Goal: Information Seeking & Learning: Learn about a topic

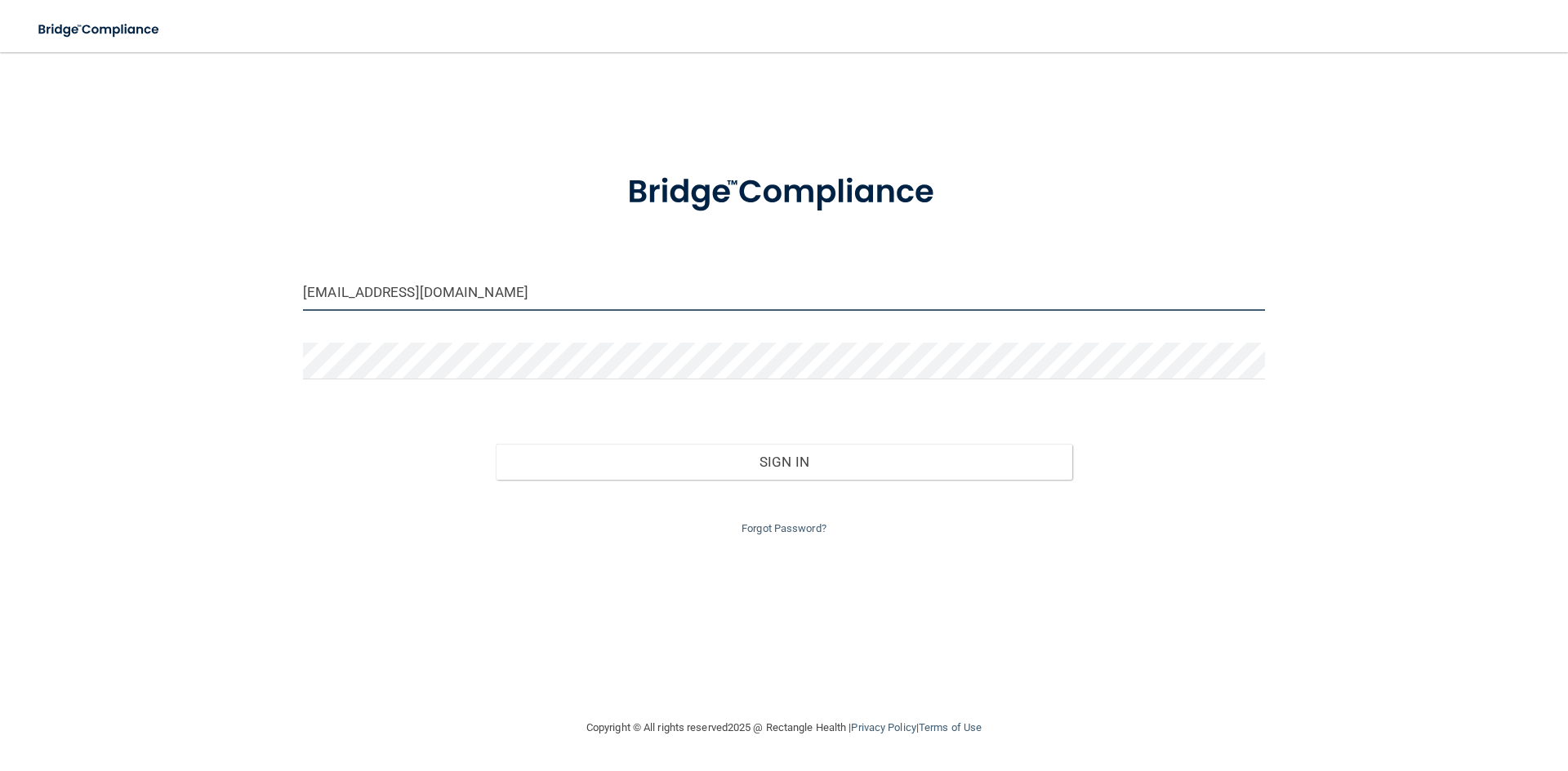
drag, startPoint x: 485, startPoint y: 291, endPoint x: 206, endPoint y: 323, distance: 280.8
click at [206, 323] on div "cjessica_93@yahoo.com Invalid email/password. You don't have permission to acce…" at bounding box center [784, 385] width 1502 height 634
type input "veronica.pataki@yahoo.com"
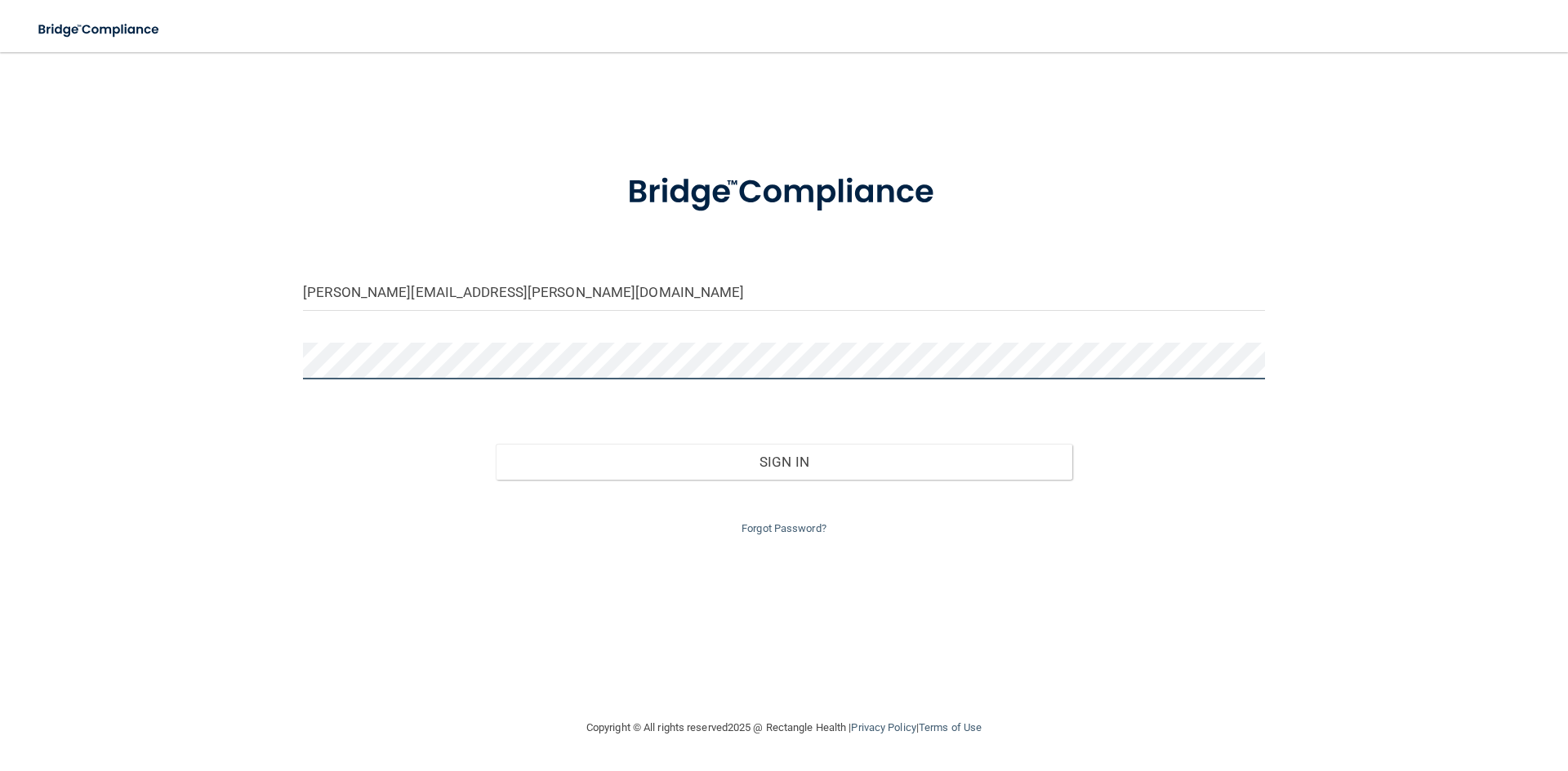
click at [215, 365] on div "veronica.pataki@yahoo.com Invalid email/password. You don't have permission to …" at bounding box center [784, 385] width 1502 height 634
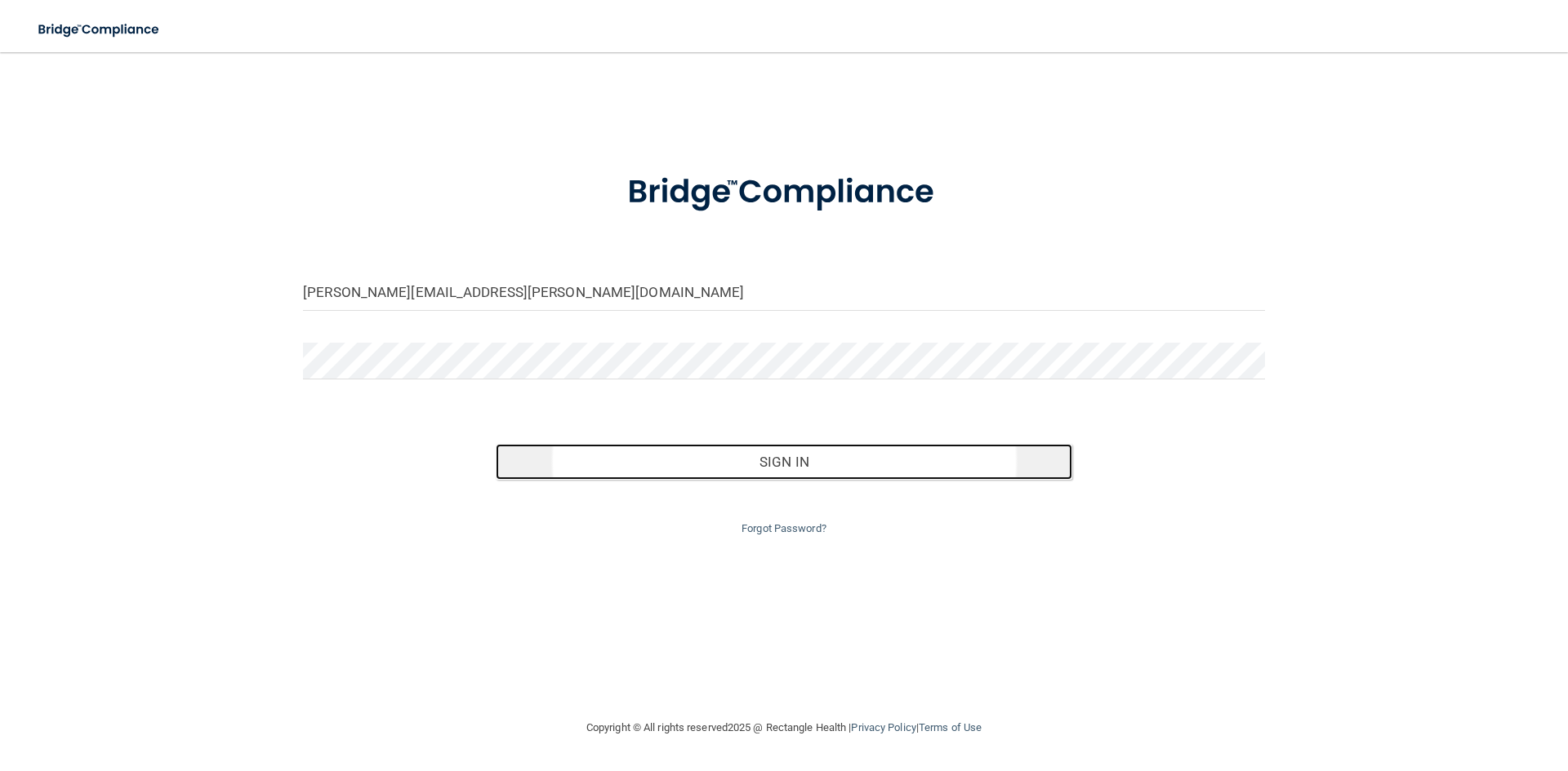
click at [776, 462] on button "Sign In" at bounding box center [784, 462] width 577 height 36
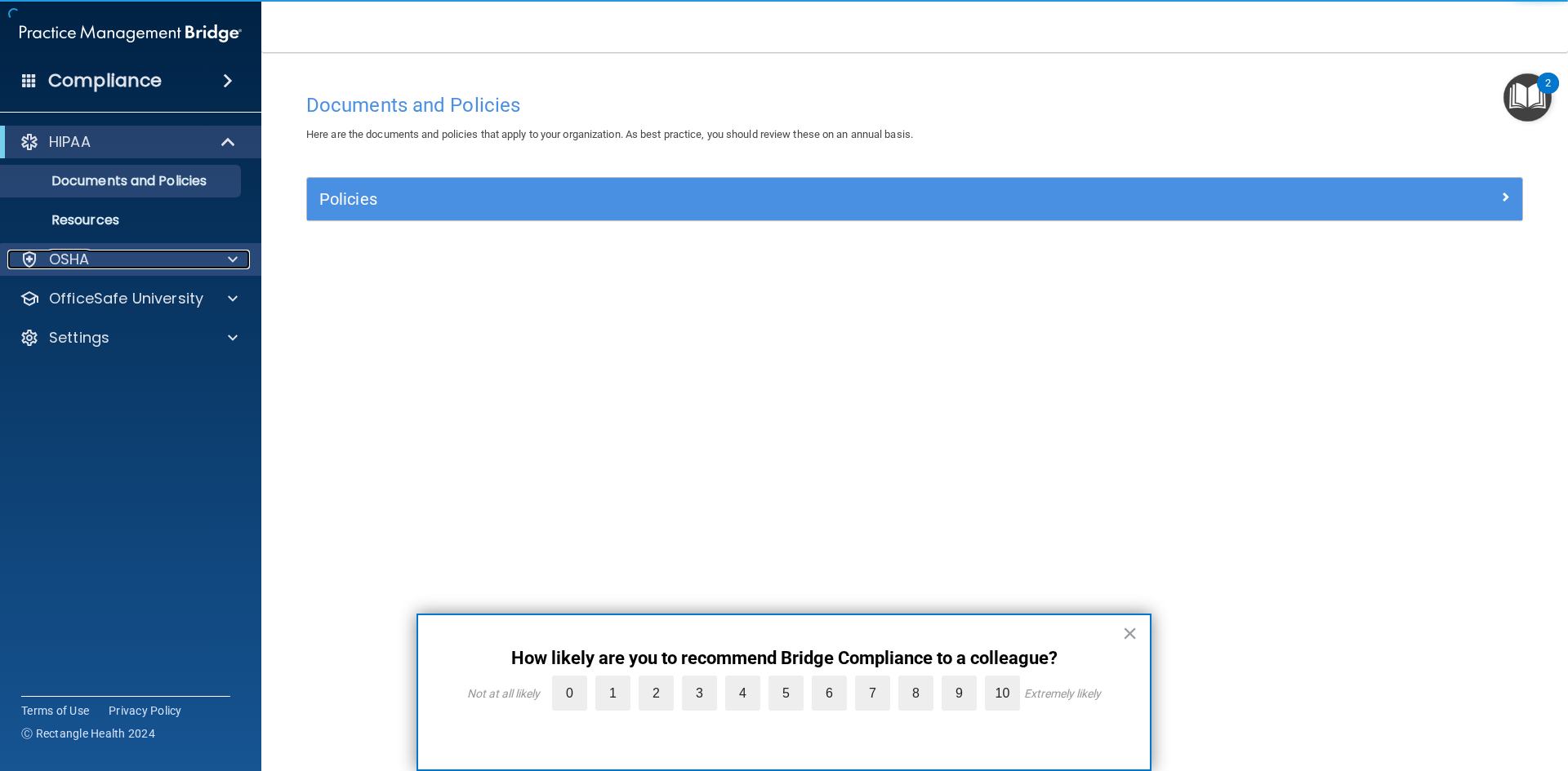
click at [164, 263] on div "OSHA" at bounding box center [108, 259] width 202 height 20
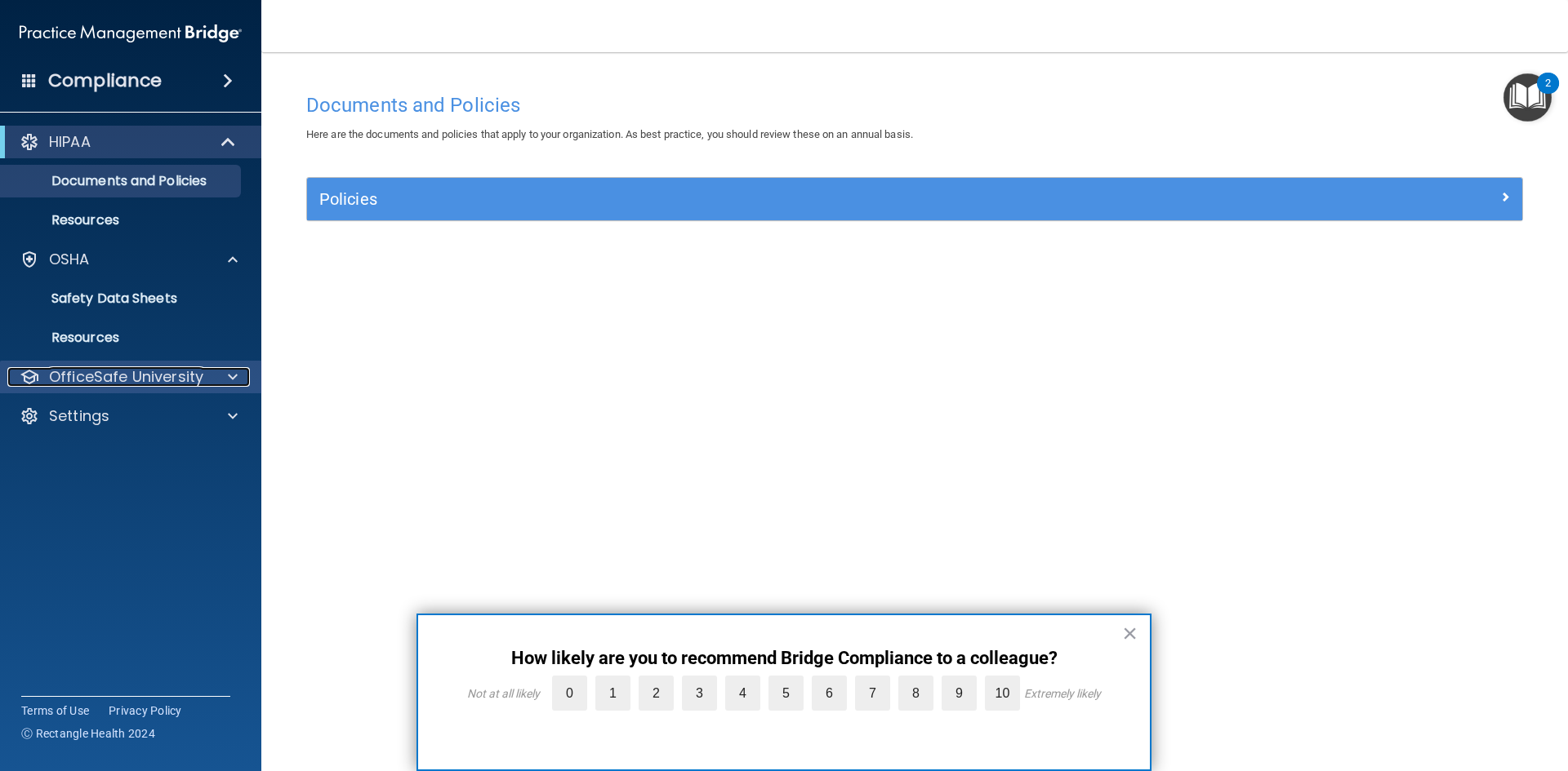
click at [235, 375] on span at bounding box center [233, 377] width 9 height 20
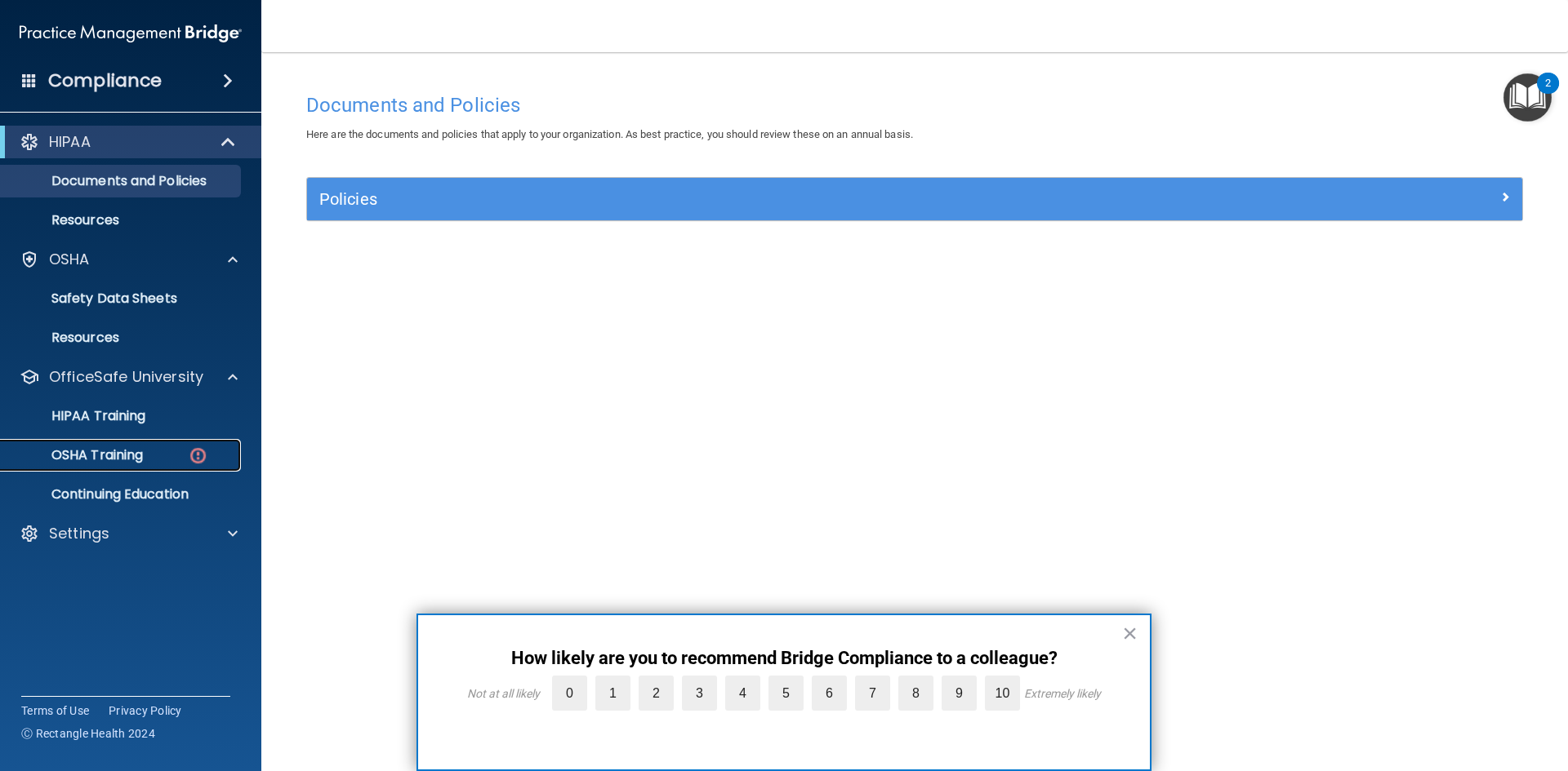
click at [120, 457] on p "OSHA Training" at bounding box center [76, 455] width 132 height 16
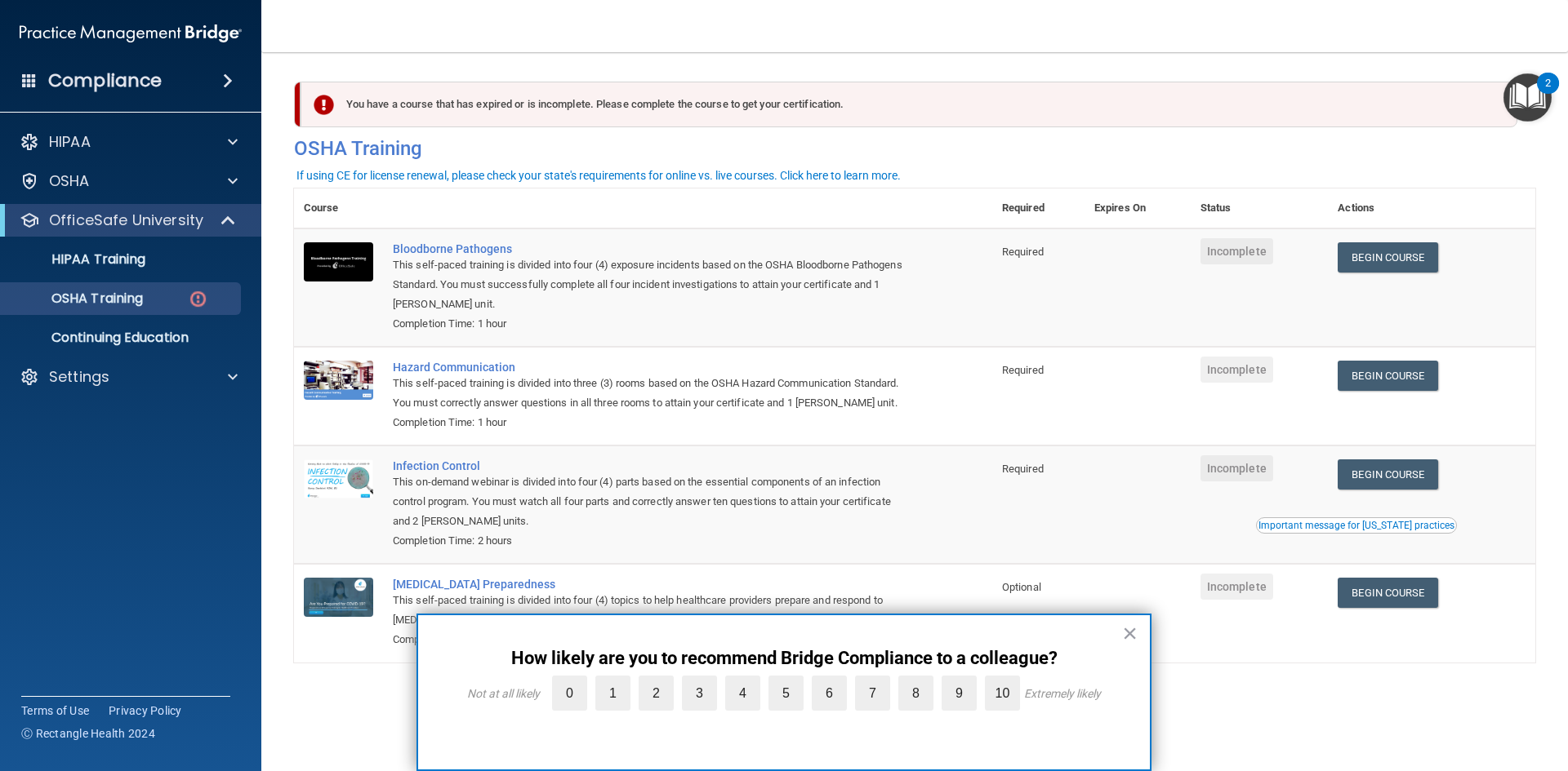
click at [1134, 635] on button "×" at bounding box center [1129, 634] width 15 height 26
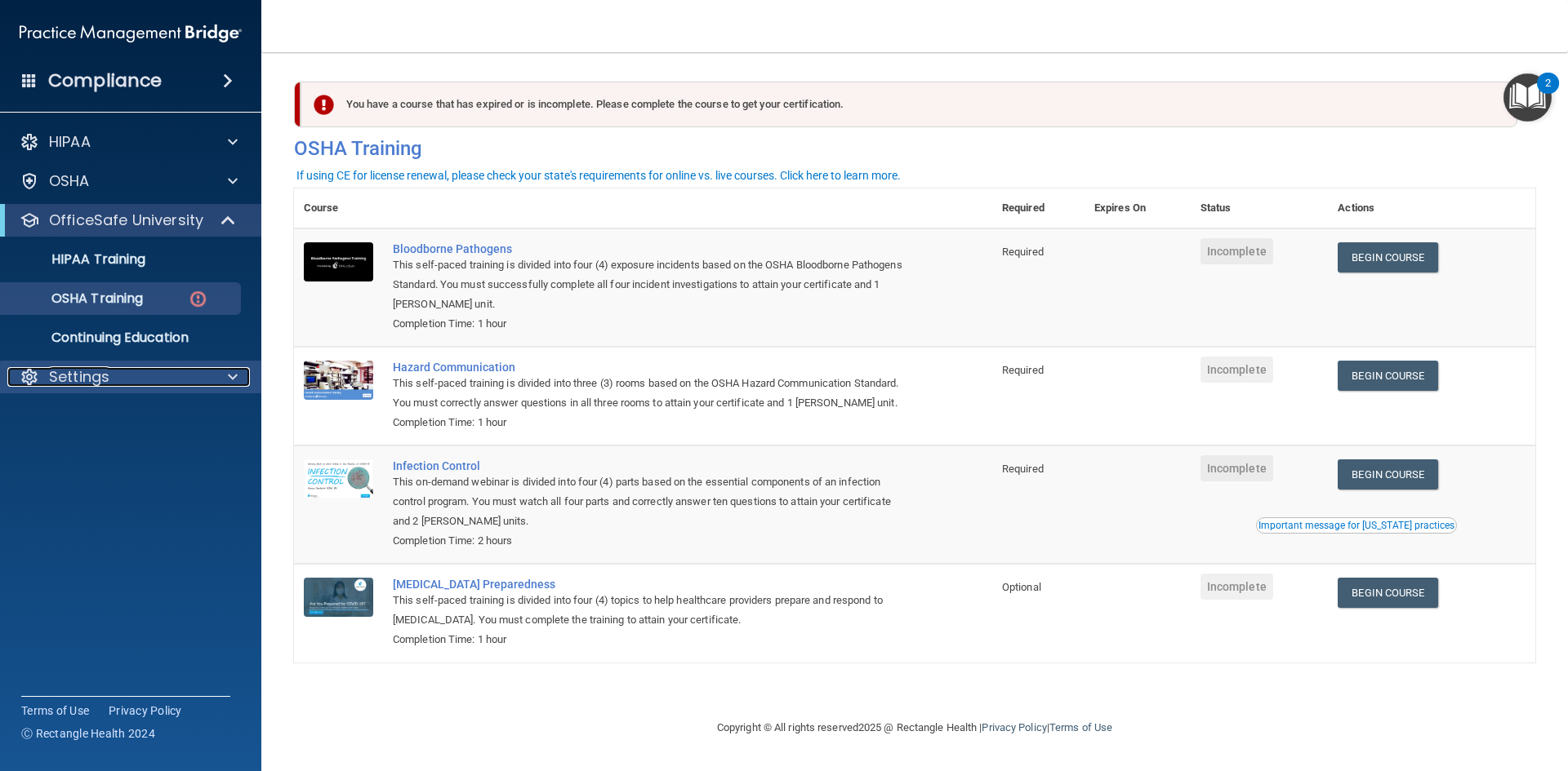
click at [236, 380] on span at bounding box center [233, 377] width 9 height 20
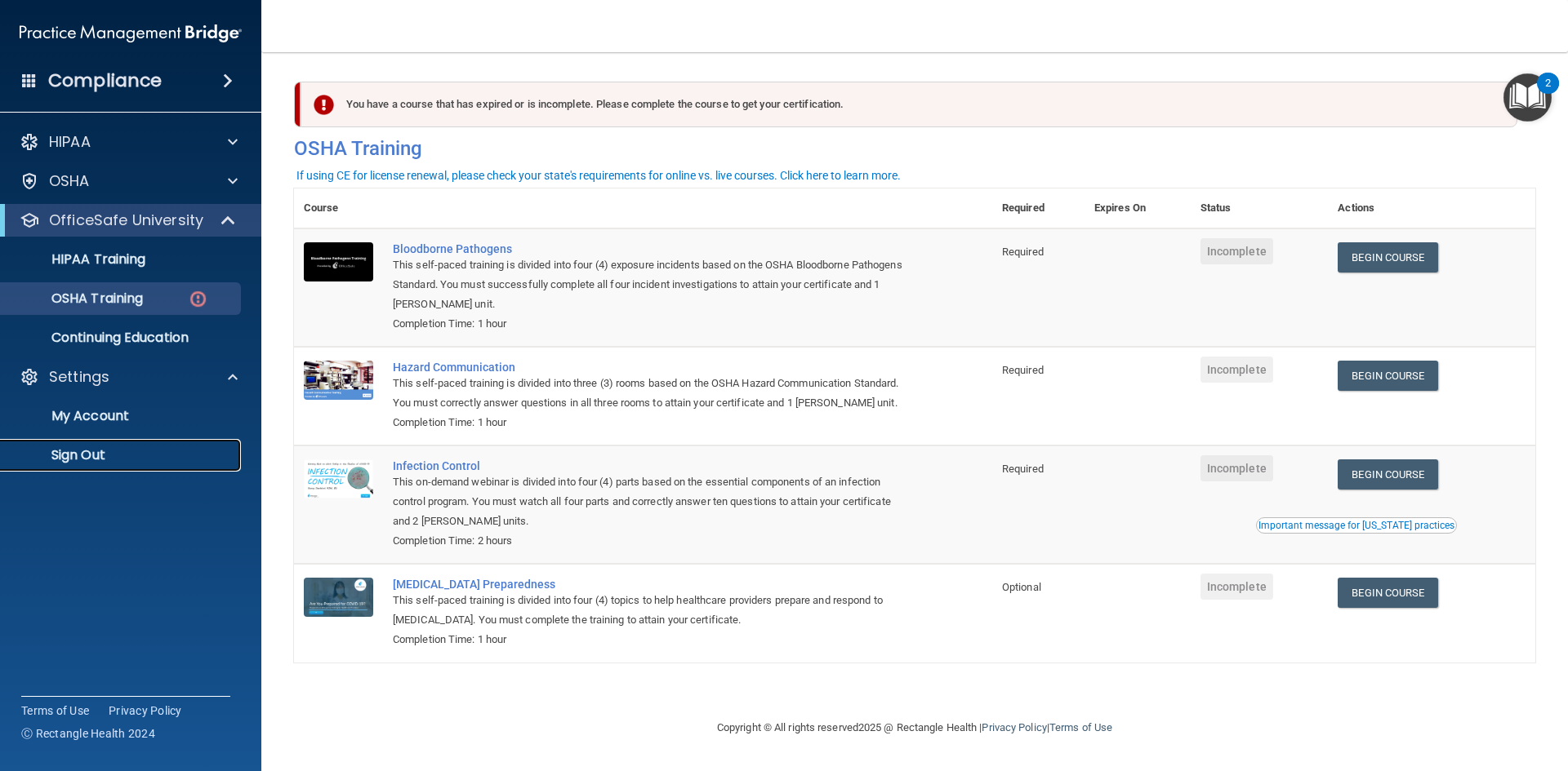
click at [92, 449] on p "Sign Out" at bounding box center [121, 455] width 223 height 16
